Goal: Information Seeking & Learning: Check status

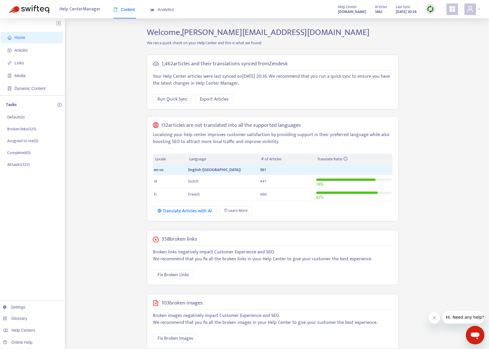
click at [472, 8] on icon "user" at bounding box center [469, 8] width 7 height 7
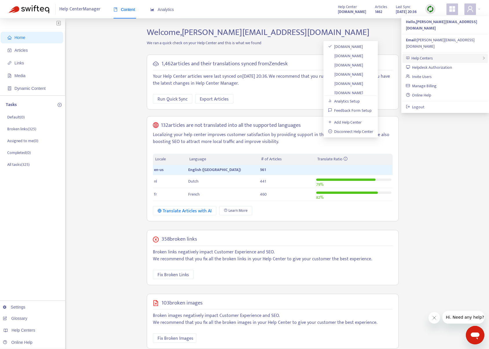
click at [433, 55] on span "Help Centers" at bounding box center [421, 58] width 21 height 7
click at [363, 54] on link "[DOMAIN_NAME]" at bounding box center [345, 56] width 35 height 7
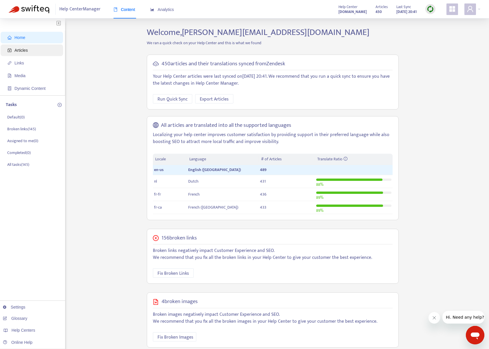
click at [28, 49] on span "Articles" at bounding box center [33, 51] width 51 height 12
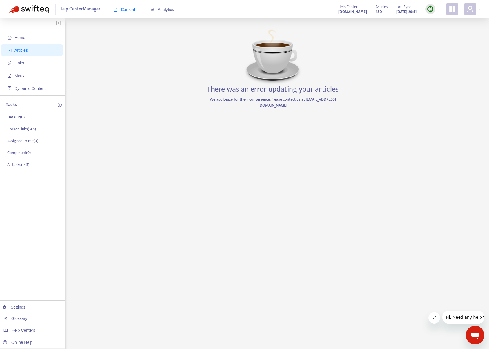
click at [88, 10] on span "Help Center Manager" at bounding box center [79, 9] width 41 height 11
click at [133, 10] on span "Content" at bounding box center [124, 9] width 22 height 5
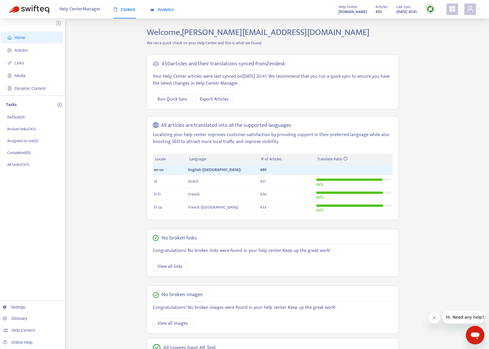
click at [158, 8] on span "Analytics" at bounding box center [162, 9] width 24 height 5
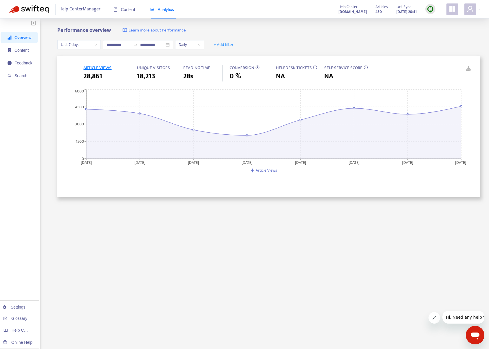
click at [97, 46] on span "Last 7 days" at bounding box center [79, 45] width 36 height 9
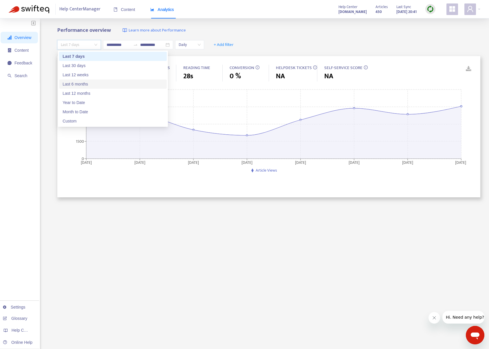
click at [92, 85] on div "Last 6 months" at bounding box center [112, 84] width 101 height 6
type input "**********"
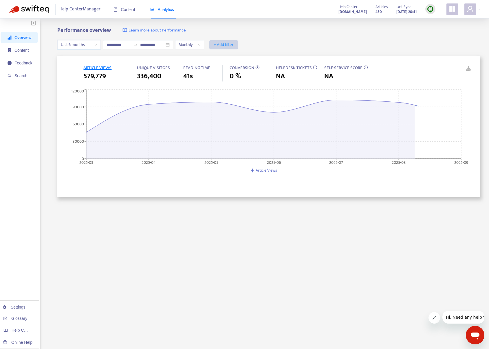
click at [224, 44] on span "+ Add filter" at bounding box center [224, 44] width 20 height 7
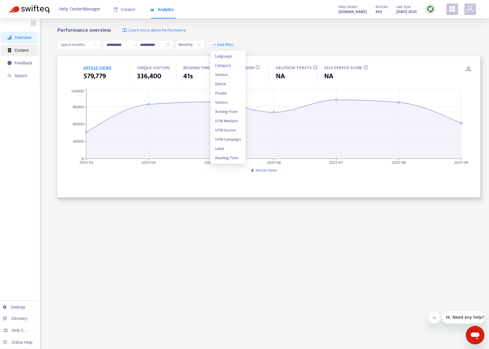
click at [23, 49] on span "Content" at bounding box center [21, 50] width 14 height 5
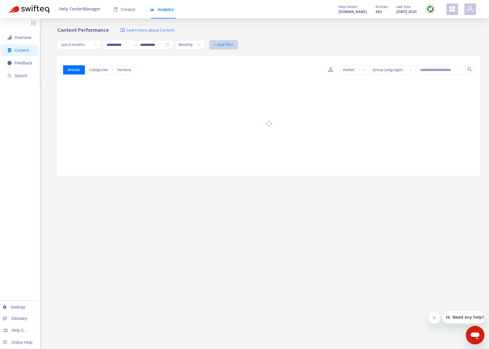
click at [228, 43] on span "+ Add filter" at bounding box center [224, 44] width 20 height 7
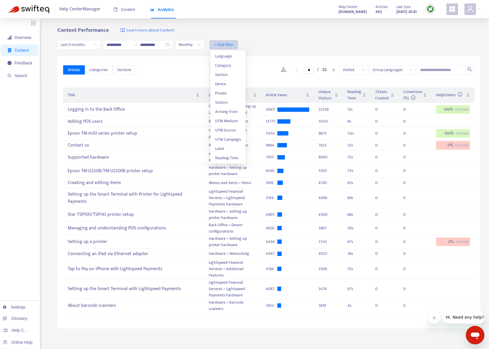
click at [228, 45] on span "+ Add filter" at bounding box center [224, 44] width 20 height 7
